Goal: Task Accomplishment & Management: Use online tool/utility

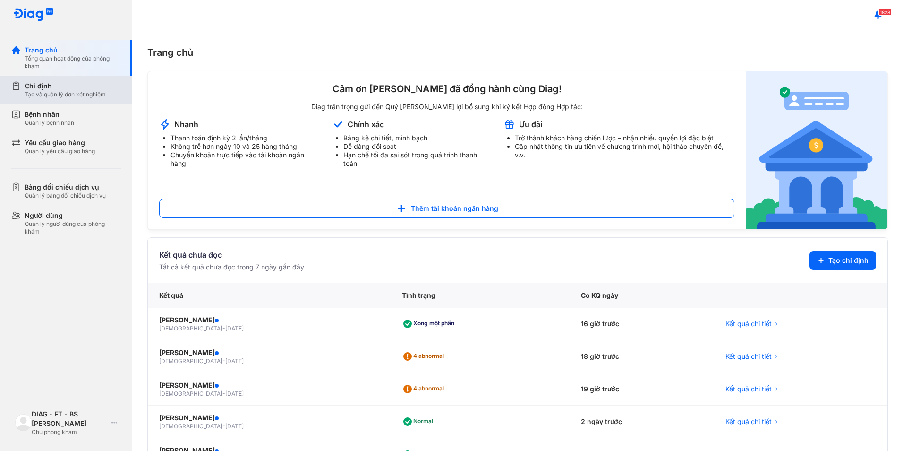
click at [75, 99] on div "Chỉ định Tạo và quản lý đơn xét nghiệm" at bounding box center [71, 90] width 121 height 28
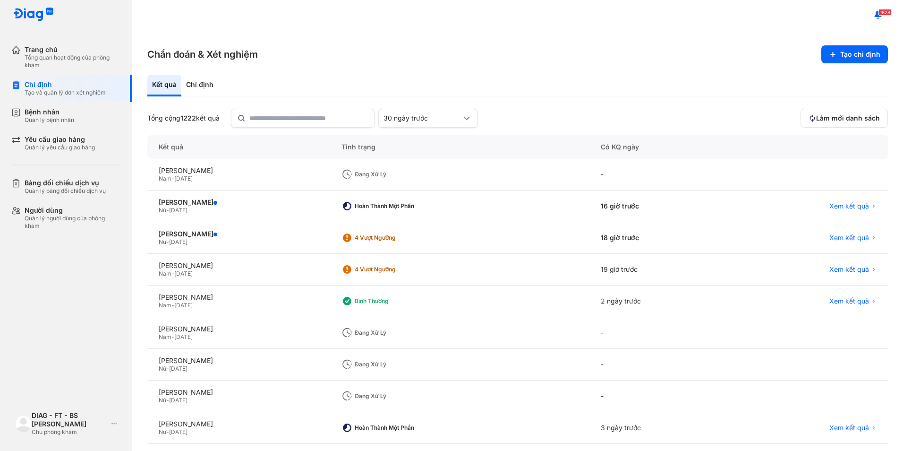
drag, startPoint x: 839, startPoint y: 56, endPoint x: 488, endPoint y: 52, distance: 351.1
click at [461, 52] on section "Chẩn đoán & Xét nghiệm Tạo chỉ định" at bounding box center [517, 54] width 741 height 18
click at [848, 56] on button "Tạo chỉ định" at bounding box center [855, 54] width 67 height 18
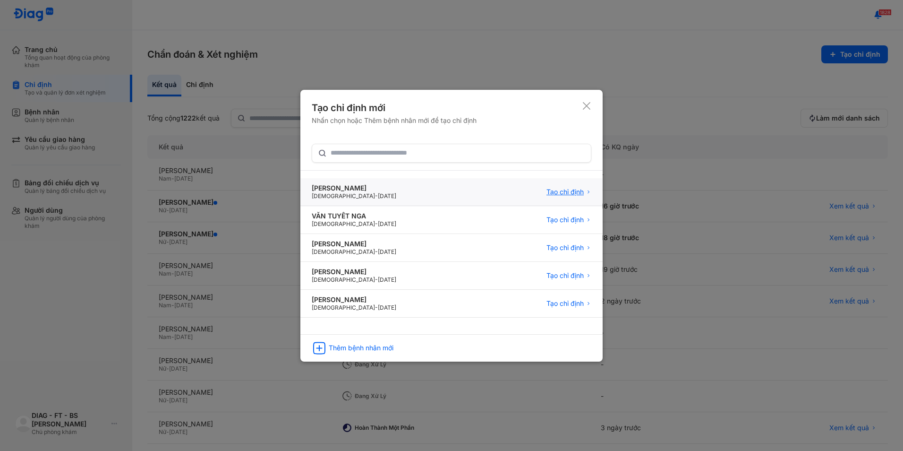
click at [558, 194] on span "Tạo chỉ định" at bounding box center [565, 192] width 37 height 9
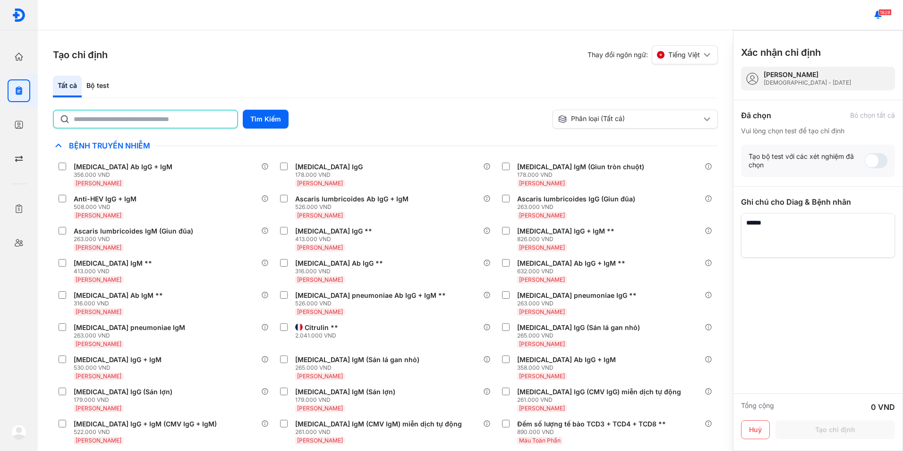
click at [188, 120] on input "text" at bounding box center [153, 119] width 158 height 17
drag, startPoint x: 152, startPoint y: 122, endPoint x: 23, endPoint y: 125, distance: 128.6
click at [23, 125] on div "Trang chủ Tổng quan hoạt động của phòng khám Chỉ định Tạo và quản lý đơn xét ng…" at bounding box center [451, 225] width 903 height 451
click at [253, 119] on button "Tìm Kiếm" at bounding box center [266, 119] width 46 height 19
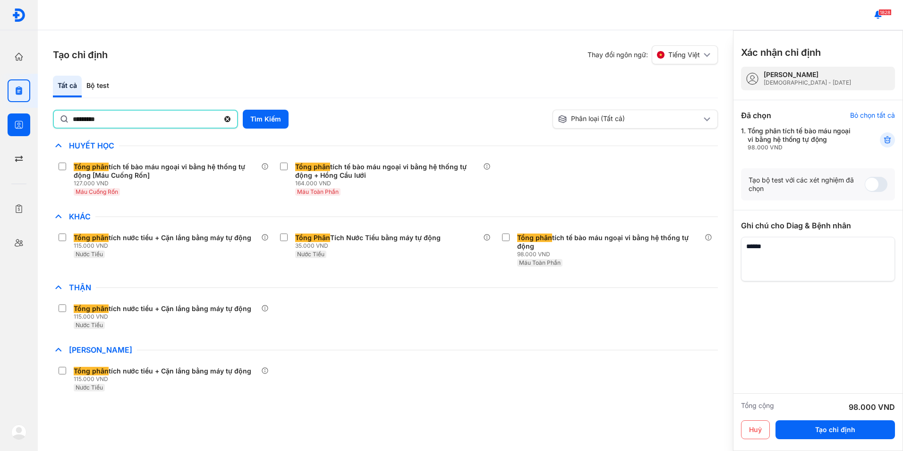
drag, startPoint x: 82, startPoint y: 120, endPoint x: 0, endPoint y: 122, distance: 81.8
click at [0, 122] on html "Trang chủ Tổng quan hoạt động của phòng khám Chỉ định Tạo và quản lý đơn xét ng…" at bounding box center [451, 225] width 903 height 451
type input "*****"
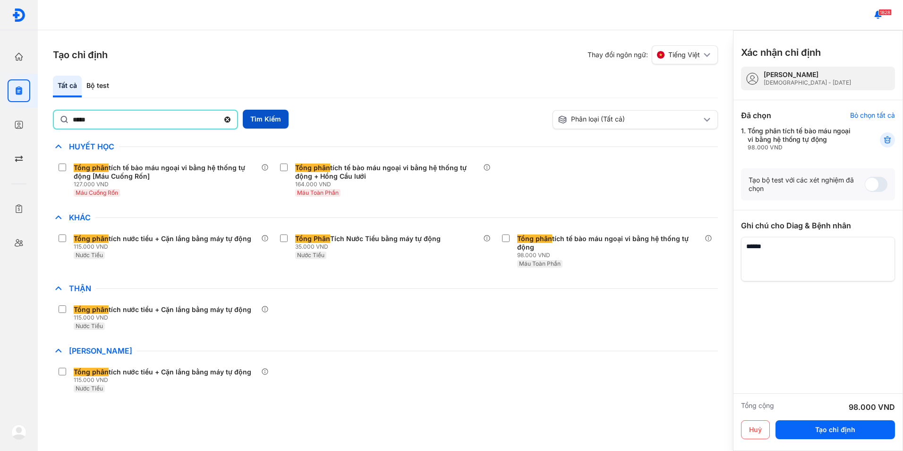
click at [261, 117] on button "Tìm Kiếm" at bounding box center [266, 119] width 46 height 19
